Goal: Navigation & Orientation: Find specific page/section

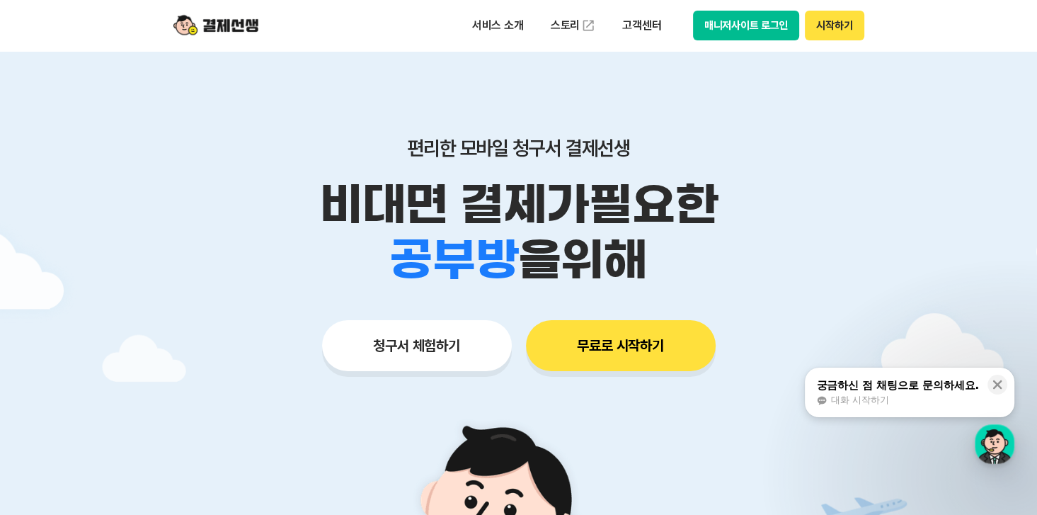
click at [774, 17] on button "매니저사이트 로그인" at bounding box center [746, 26] width 107 height 30
click at [874, 391] on div "궁금하신 점 채팅으로 문의하세요." at bounding box center [897, 385] width 163 height 14
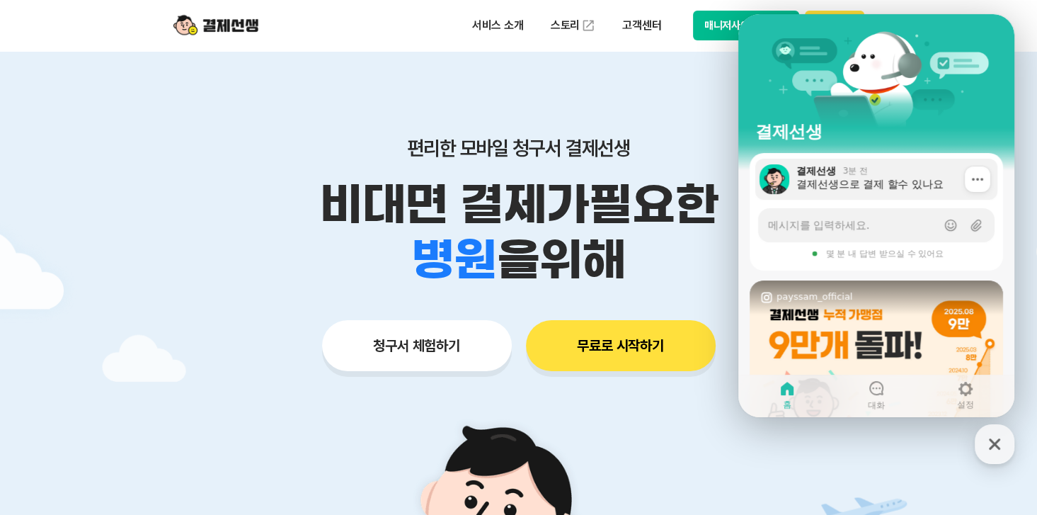
click at [847, 173] on div "3분 전" at bounding box center [855, 170] width 25 height 11
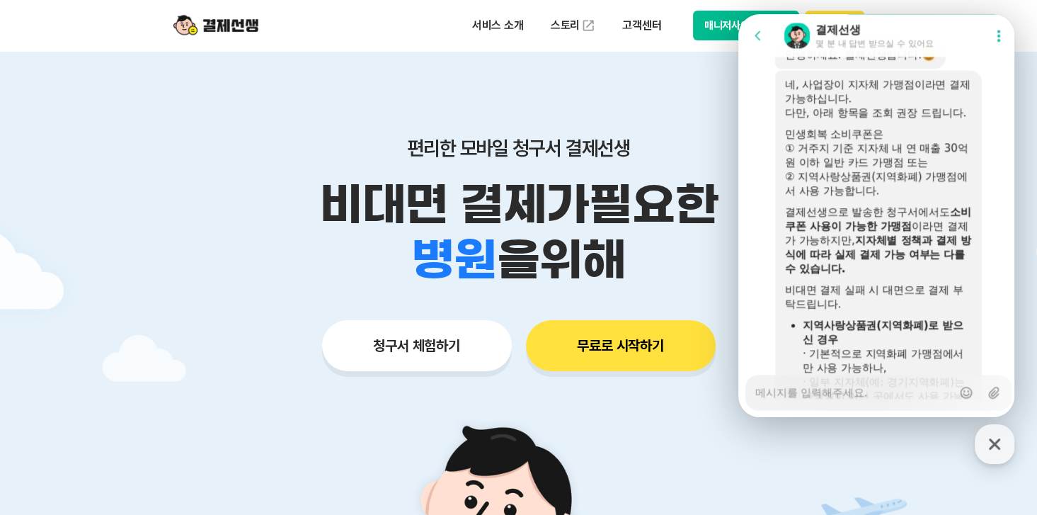
scroll to position [1672, 0]
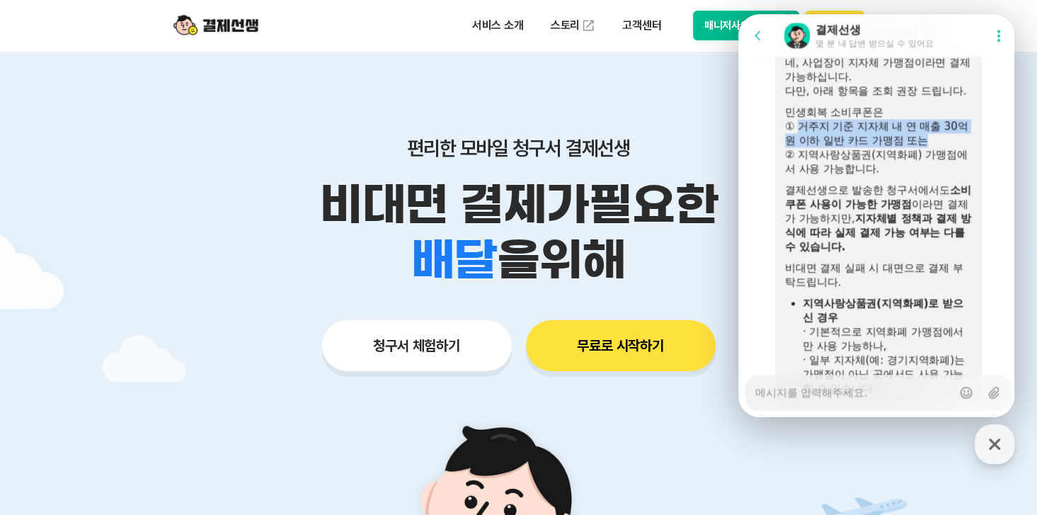
drag, startPoint x: 801, startPoint y: 164, endPoint x: 957, endPoint y: 180, distance: 157.3
click at [957, 147] on div "① 거주지 기준 지자체 내 연 매출 30억 원 이하 일반 카드 가맹점 또는" at bounding box center [878, 133] width 187 height 28
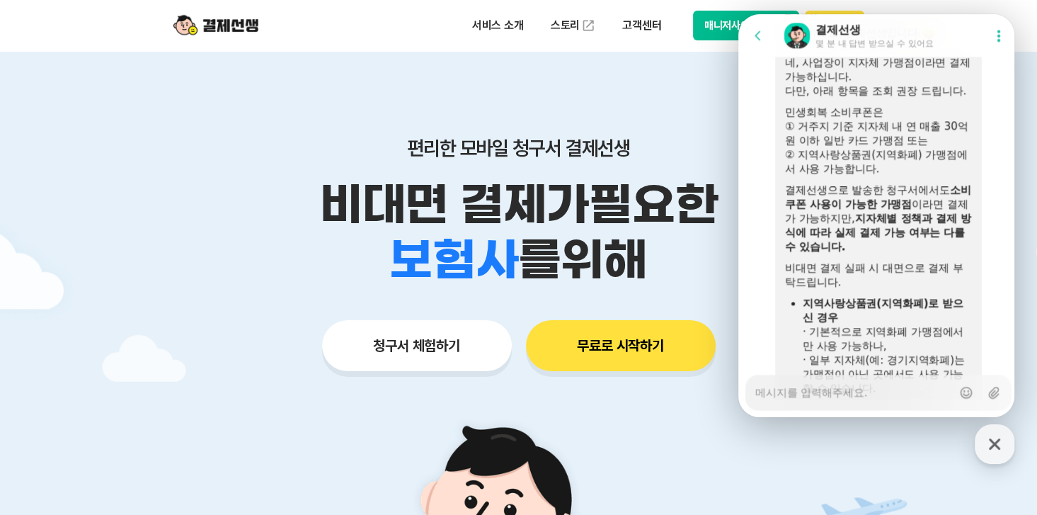
drag, startPoint x: 957, startPoint y: 180, endPoint x: 947, endPoint y: 206, distance: 27.3
click at [947, 176] on div "② 지역사랑상품권(지역화폐) 가맹점에서 사용 가능합니다." at bounding box center [878, 161] width 187 height 28
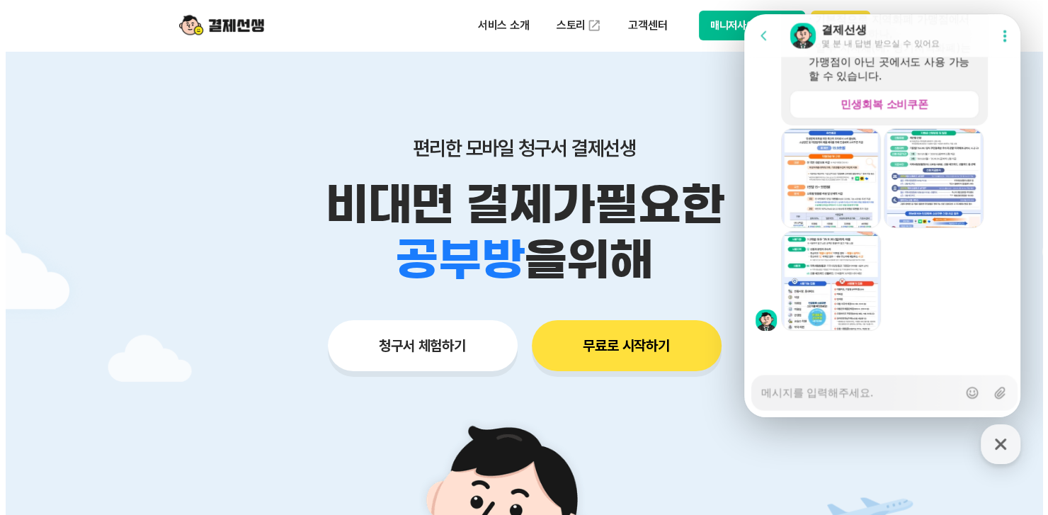
scroll to position [2026, 0]
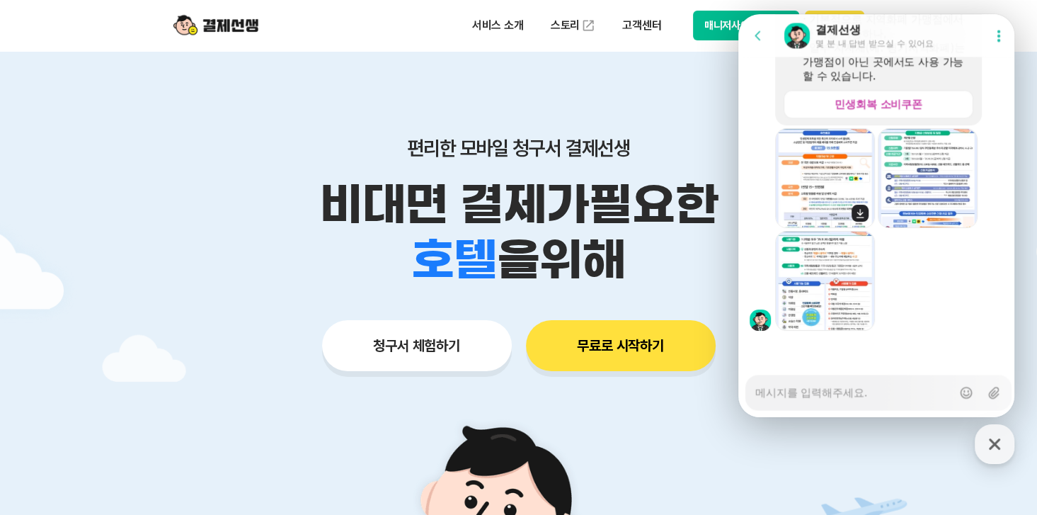
click at [830, 173] on img at bounding box center [825, 178] width 98 height 100
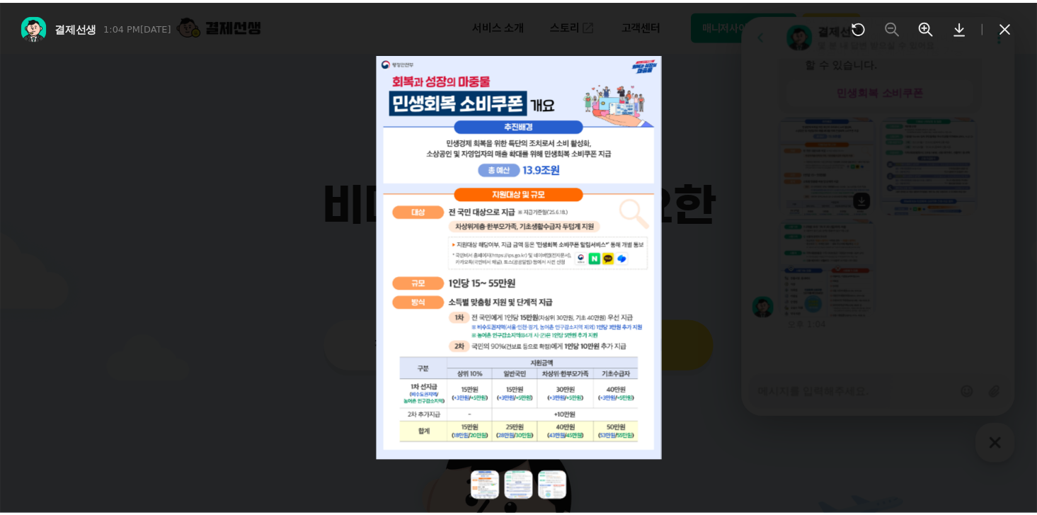
scroll to position [2038, 0]
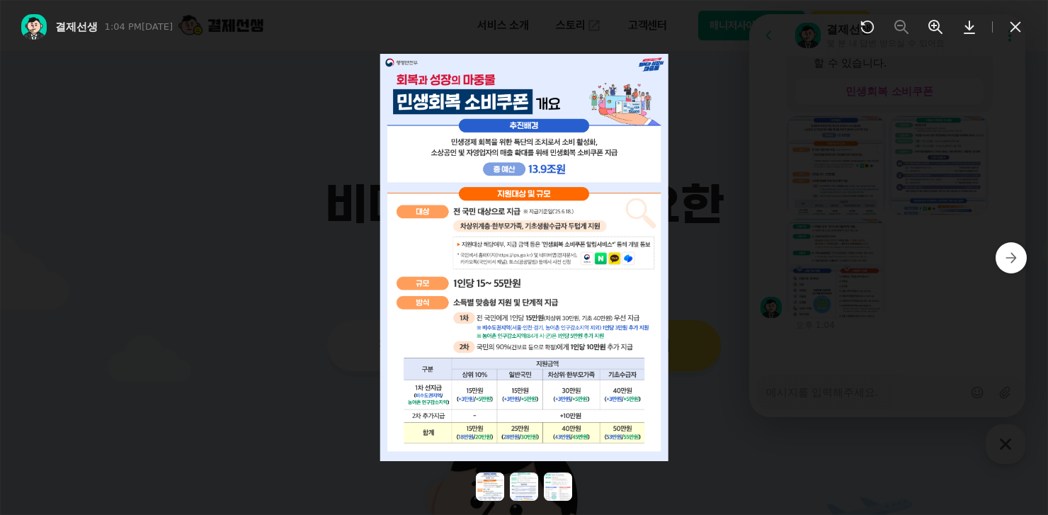
click at [1009, 252] on icon at bounding box center [1011, 258] width 14 height 14
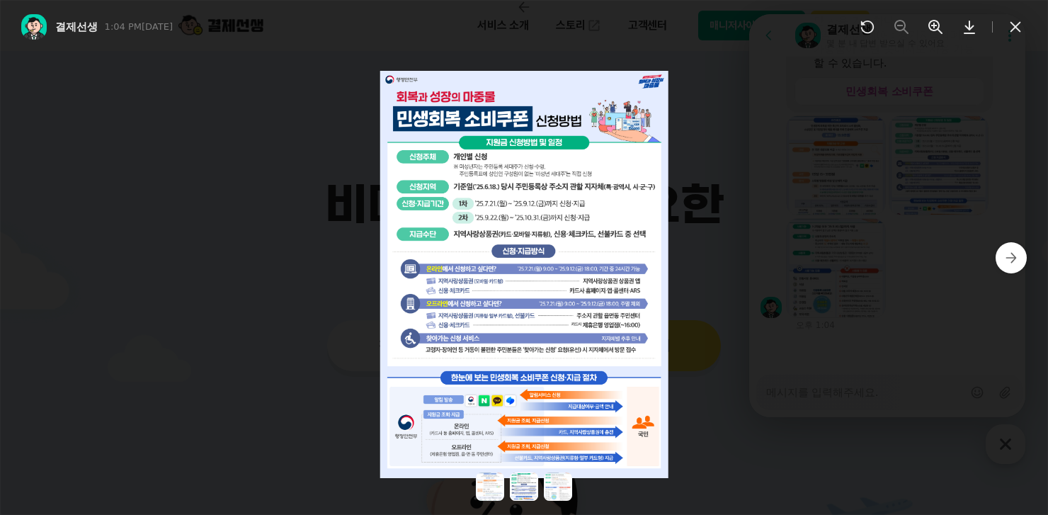
click at [1009, 252] on icon at bounding box center [1011, 258] width 14 height 14
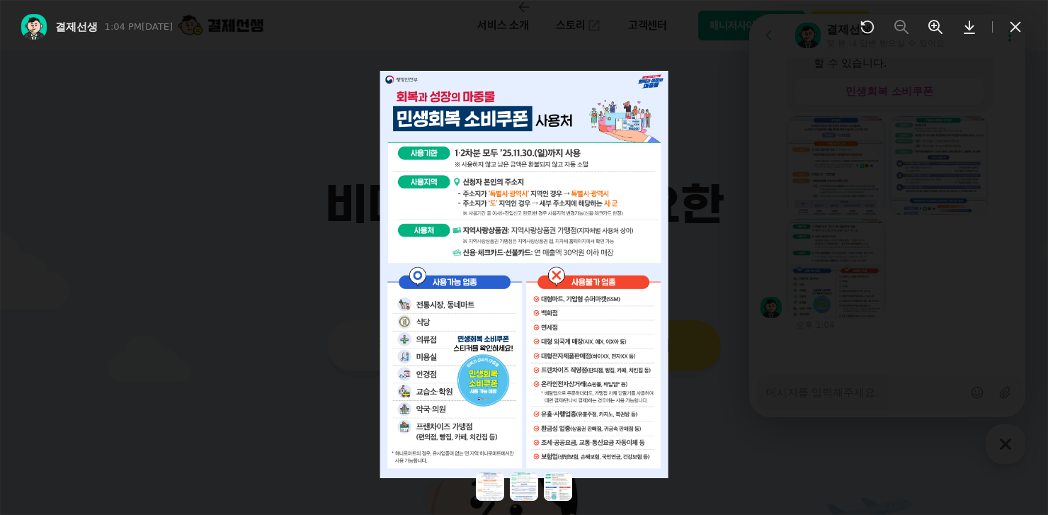
click at [1019, 25] on icon at bounding box center [1014, 26] width 17 height 17
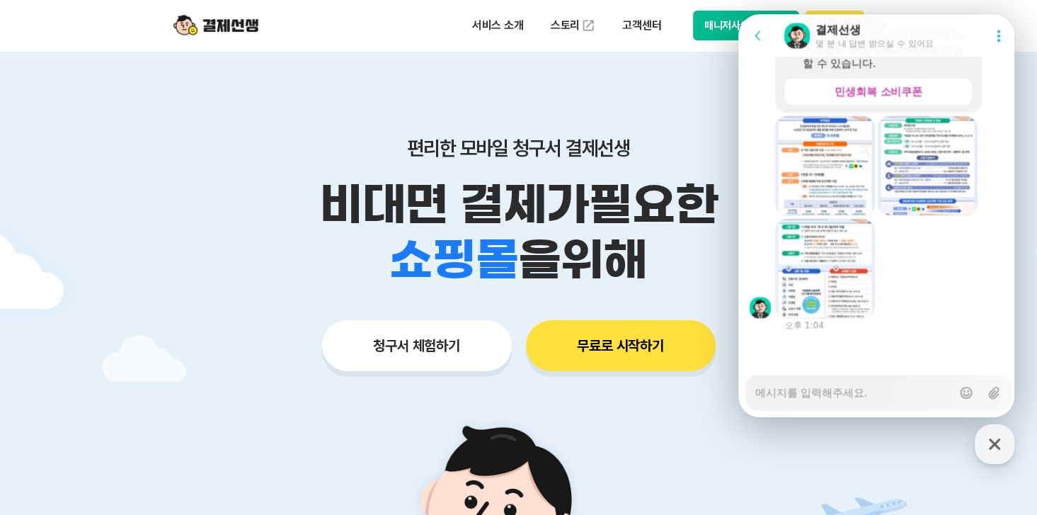
click at [696, 21] on button "매니저사이트 로그인" at bounding box center [746, 26] width 107 height 30
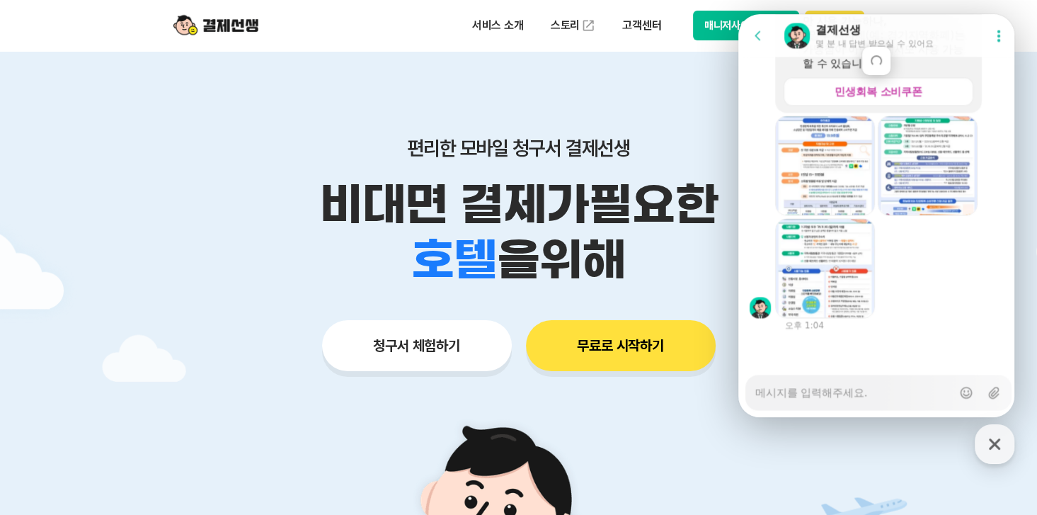
drag, startPoint x: 544, startPoint y: 73, endPoint x: 648, endPoint y: 41, distance: 108.8
click at [545, 73] on div "편리한 모바일 청구서 결제선생 비대면 결제가 필요한 학원 공부방 호텔 쇼핑몰 병원 배달 보험사 항공사 골프장 을 위해 청구서 체험하기 무료로 …" at bounding box center [518, 226] width 725 height 350
click at [720, 28] on button "매니저사이트 로그인" at bounding box center [746, 26] width 107 height 30
type textarea "x"
